Goal: Find specific page/section: Find specific page/section

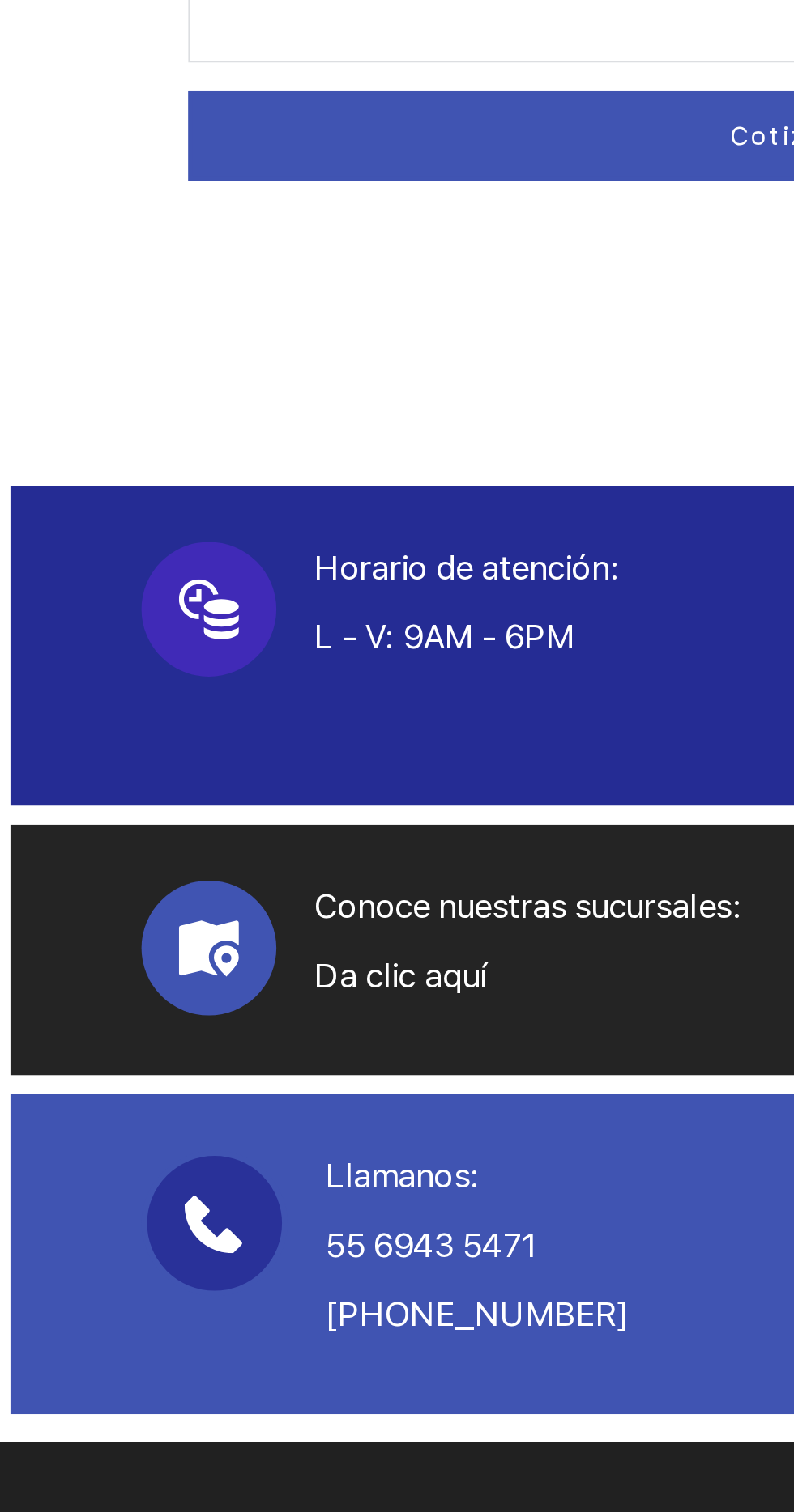
scroll to position [362, 0]
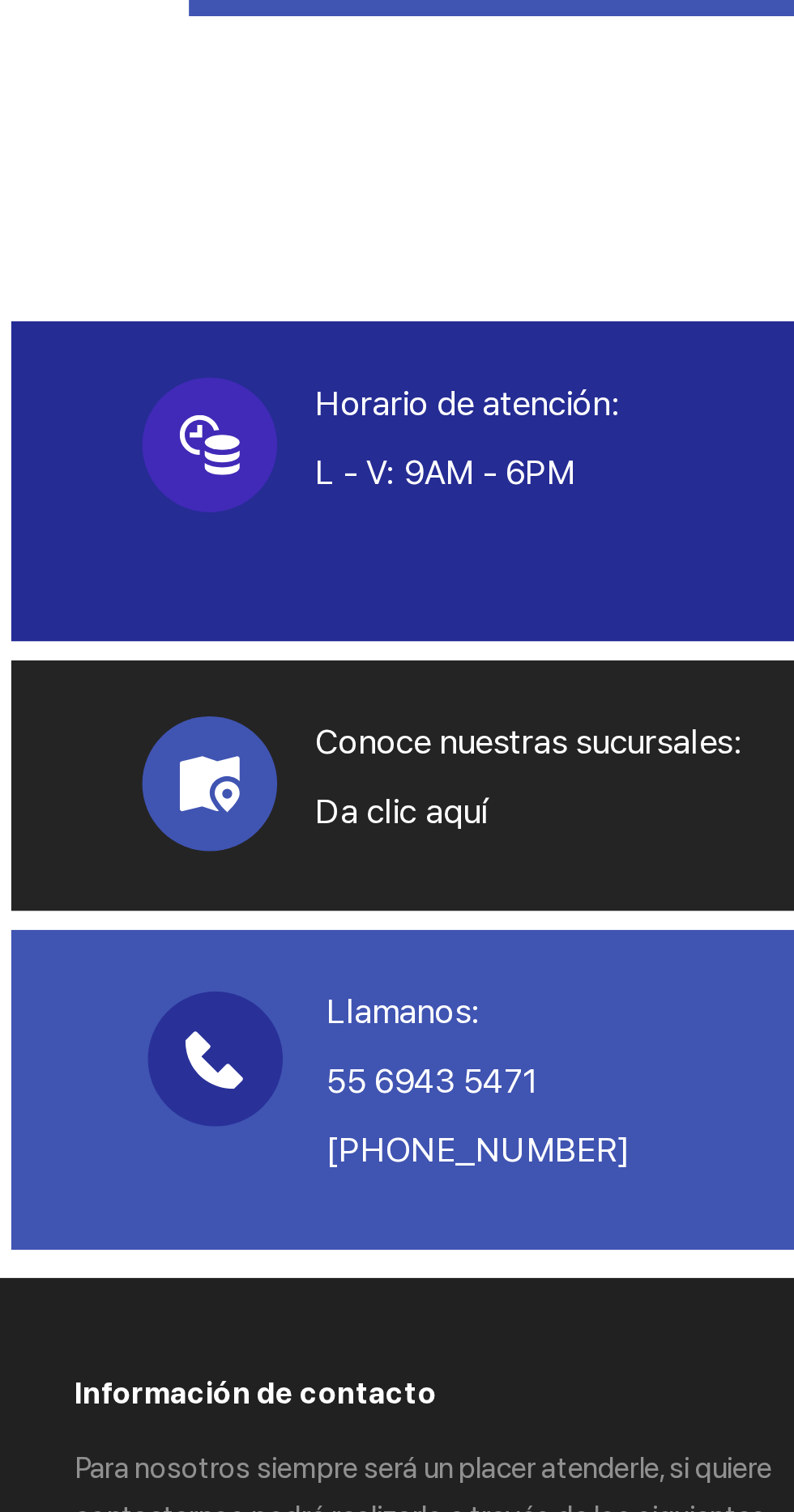
click at [103, 747] on use at bounding box center [98, 748] width 26 height 24
click at [120, 746] on span at bounding box center [98, 748] width 59 height 59
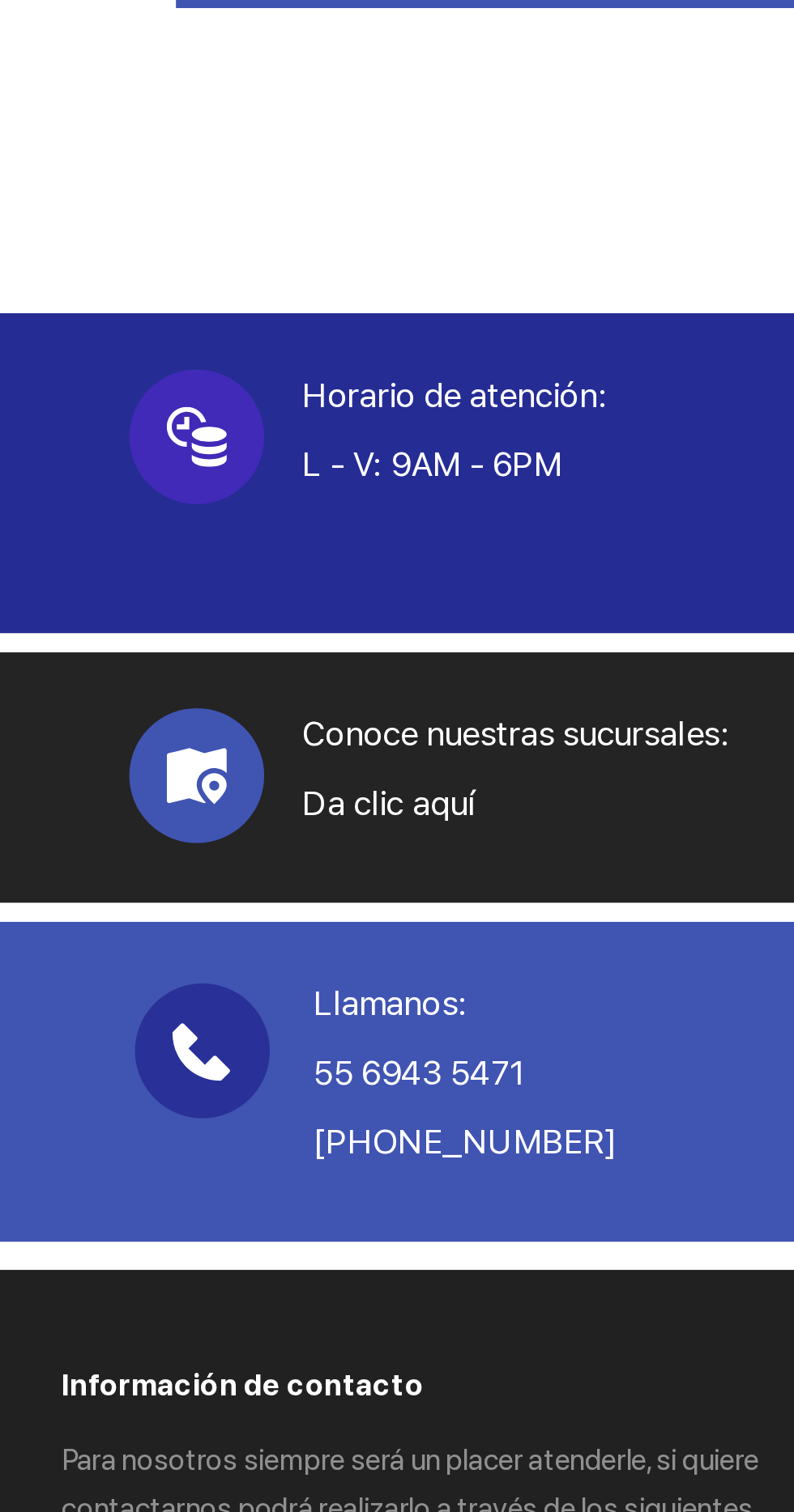
scroll to position [191, 0]
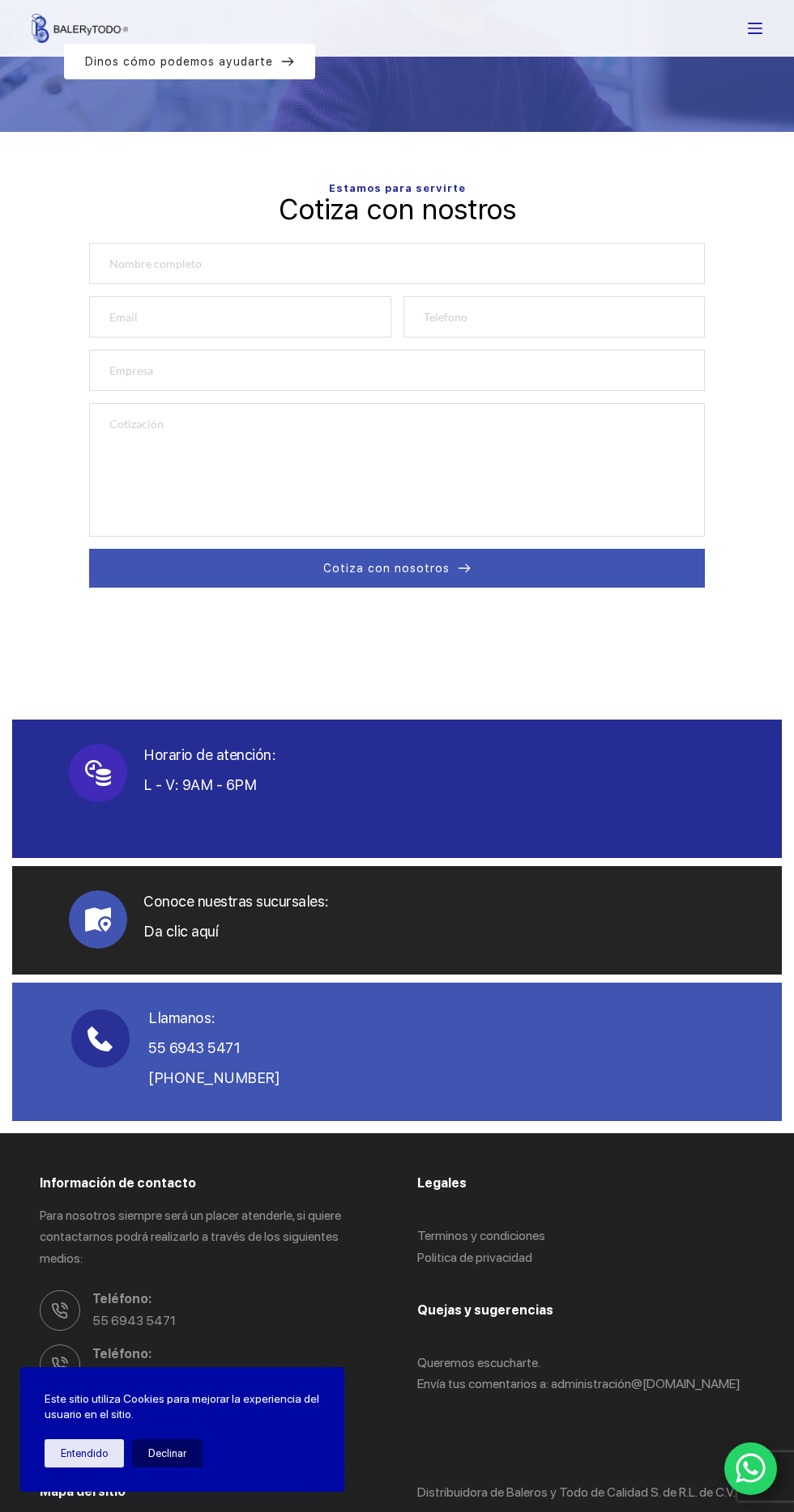
click at [351, 935] on p "Da clic aquí" at bounding box center [434, 931] width 581 height 21
click at [104, 937] on span at bounding box center [98, 919] width 59 height 59
click at [121, 926] on span at bounding box center [98, 919] width 59 height 59
click at [107, 918] on icon at bounding box center [98, 919] width 26 height 26
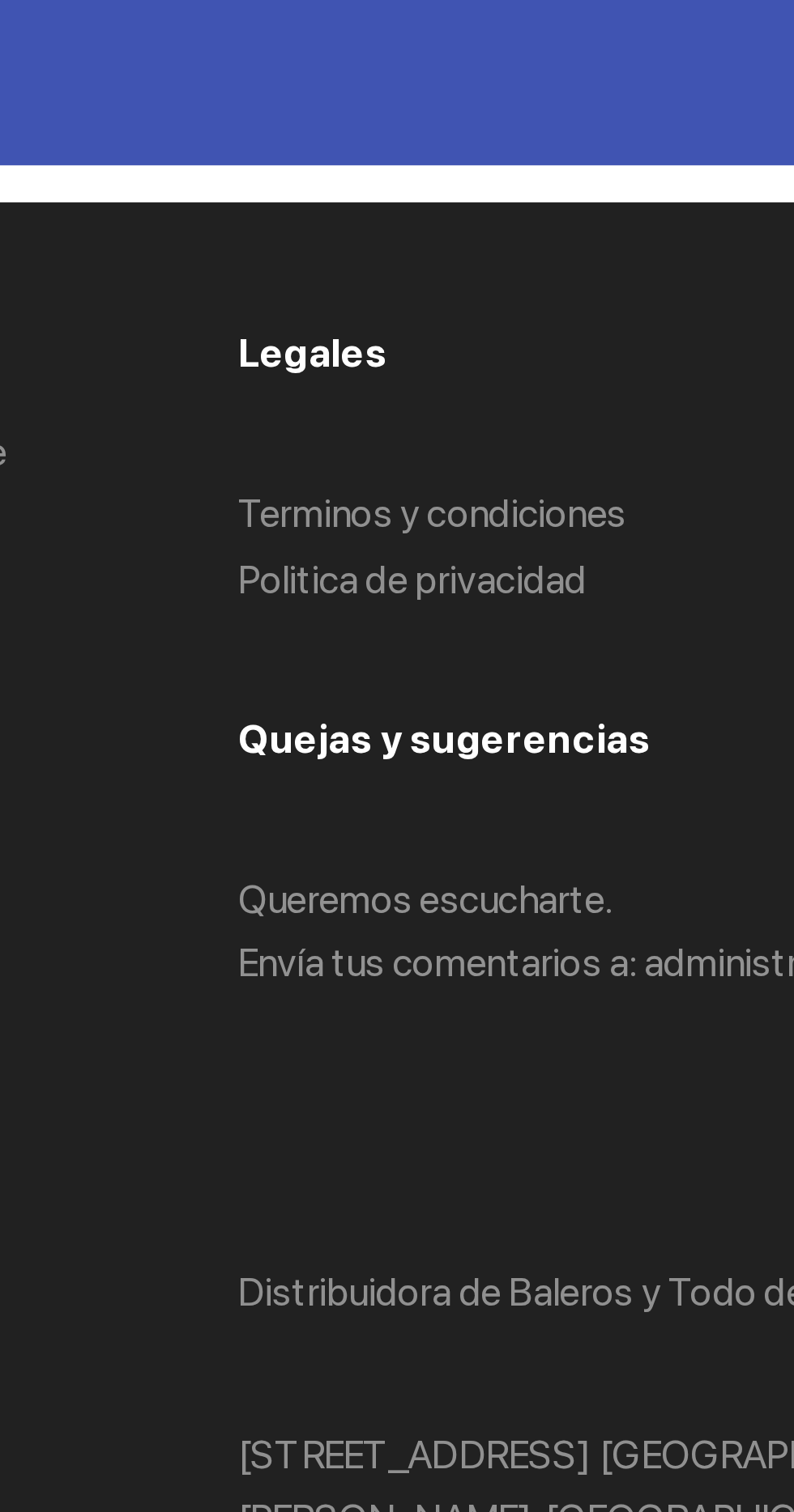
scroll to position [451, 0]
